Goal: Find specific page/section: Find specific page/section

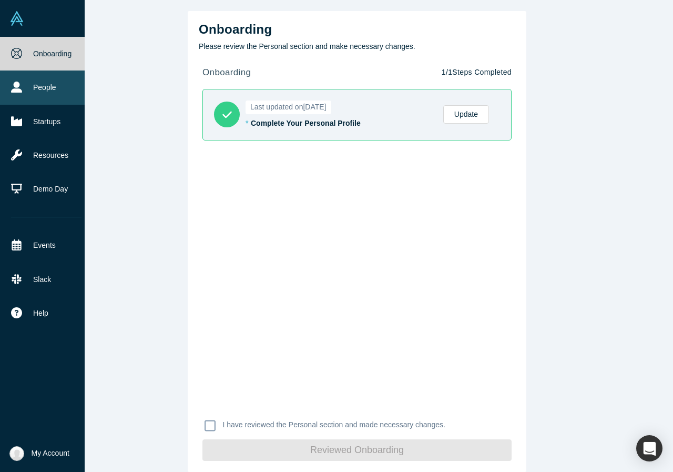
click at [17, 76] on link "People" at bounding box center [46, 87] width 93 height 34
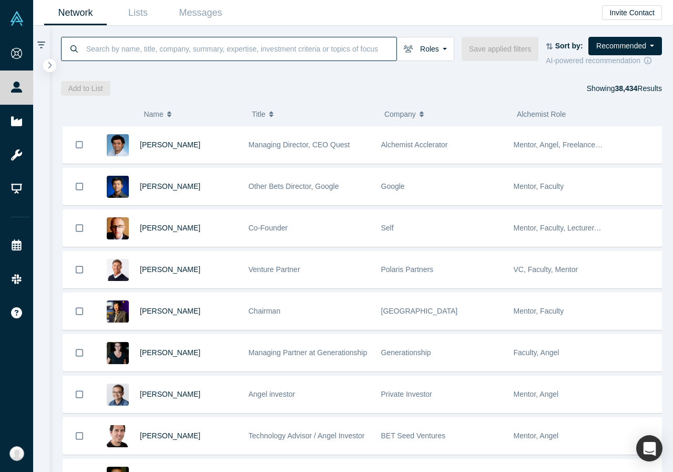
click at [318, 52] on input at bounding box center [240, 48] width 311 height 25
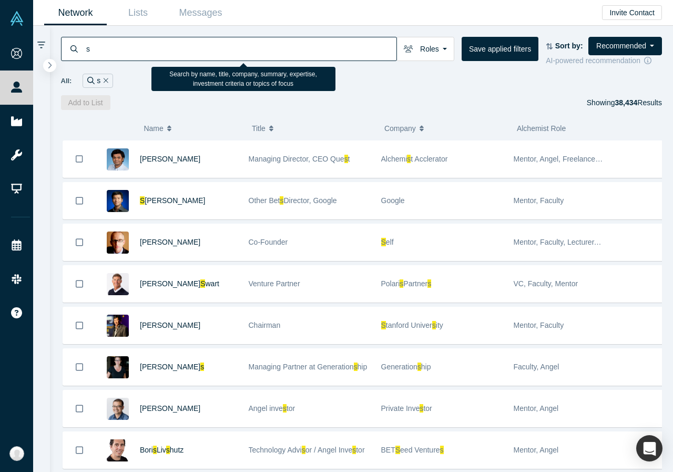
paste input "aliha Durmuş"
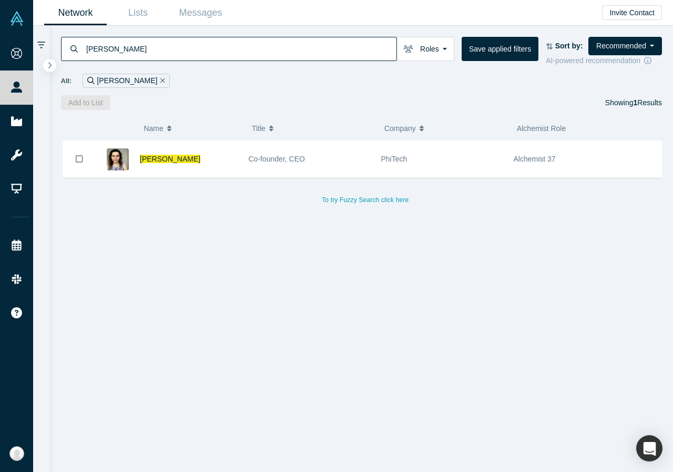
type input "[PERSON_NAME]"
click at [364, 111] on div "( 0 ) Name Title Company Alchemist Role [PERSON_NAME] Co-founder, CEO PhiTech A…" at bounding box center [362, 291] width 624 height 362
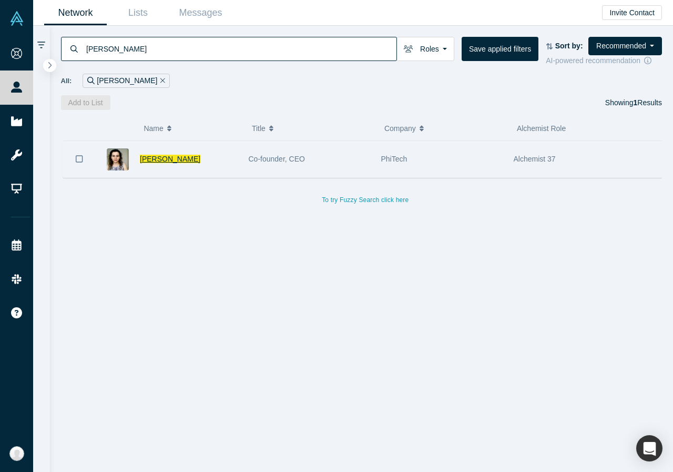
click at [177, 159] on span "[PERSON_NAME]" at bounding box center [170, 159] width 60 height 8
